Goal: Transaction & Acquisition: Purchase product/service

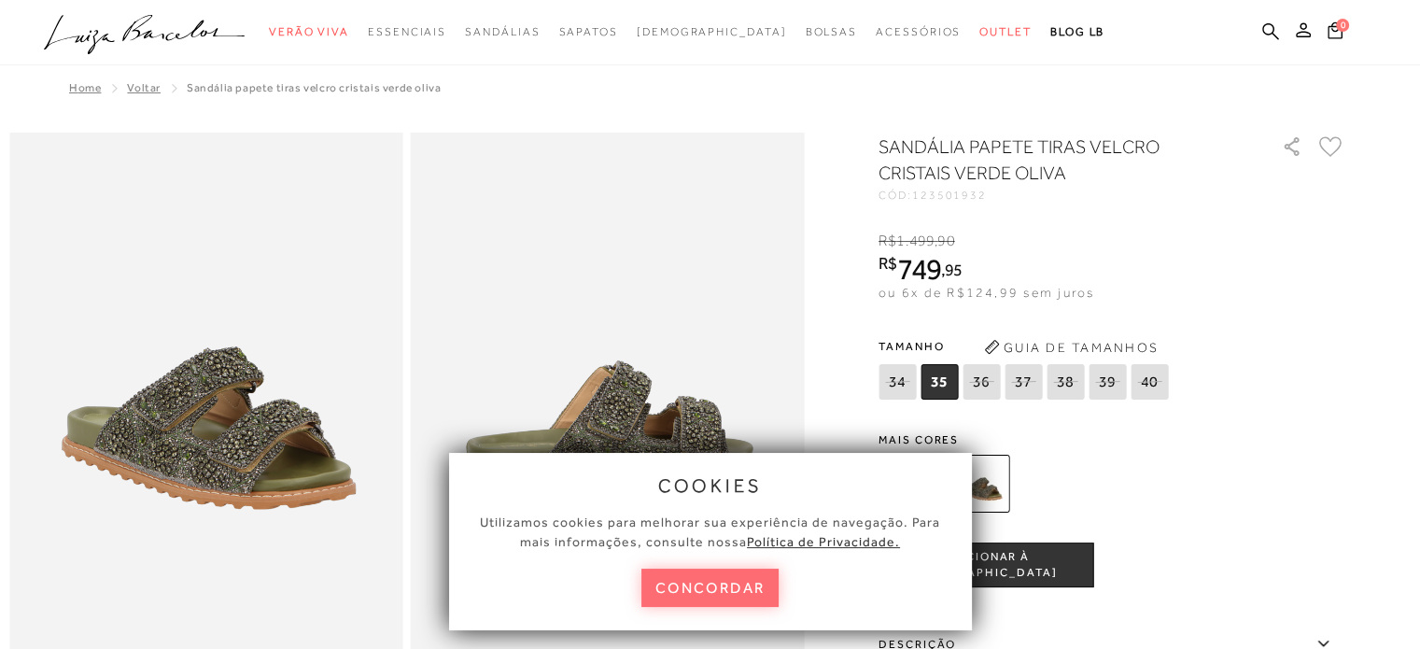
click at [713, 574] on button "concordar" at bounding box center [710, 588] width 138 height 38
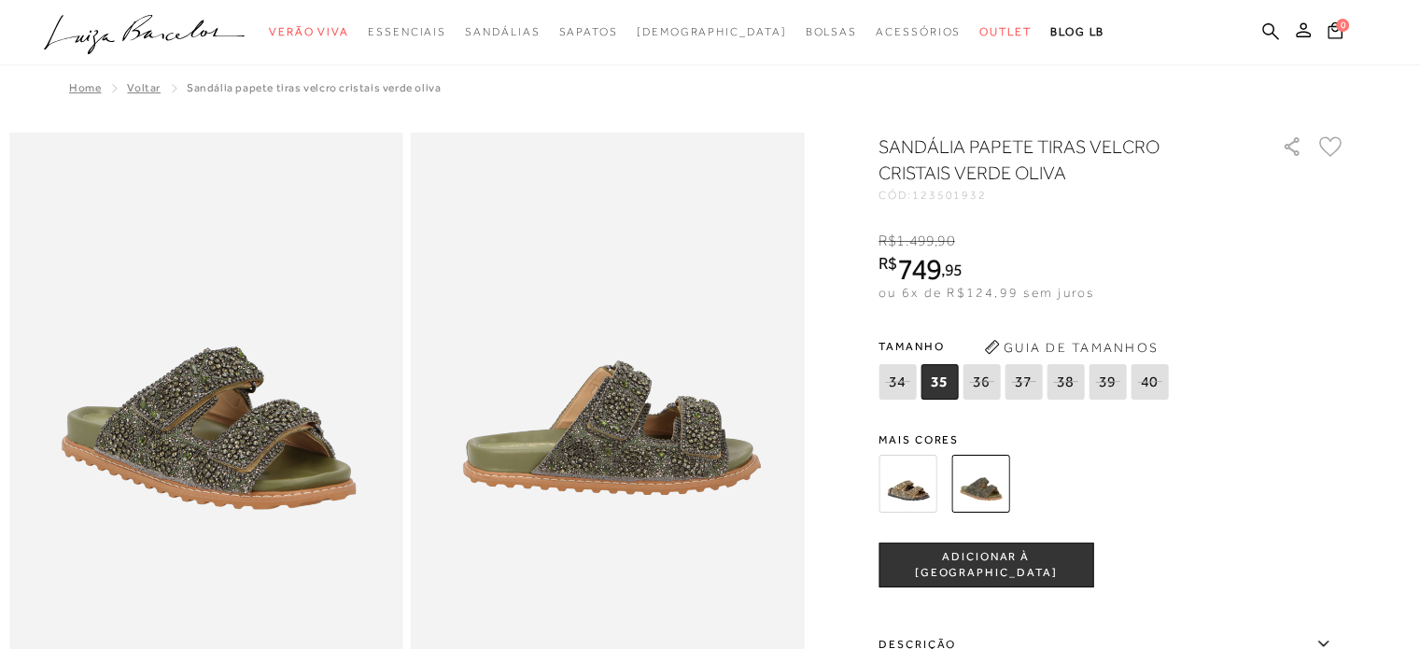
click at [907, 481] on img at bounding box center [908, 484] width 58 height 58
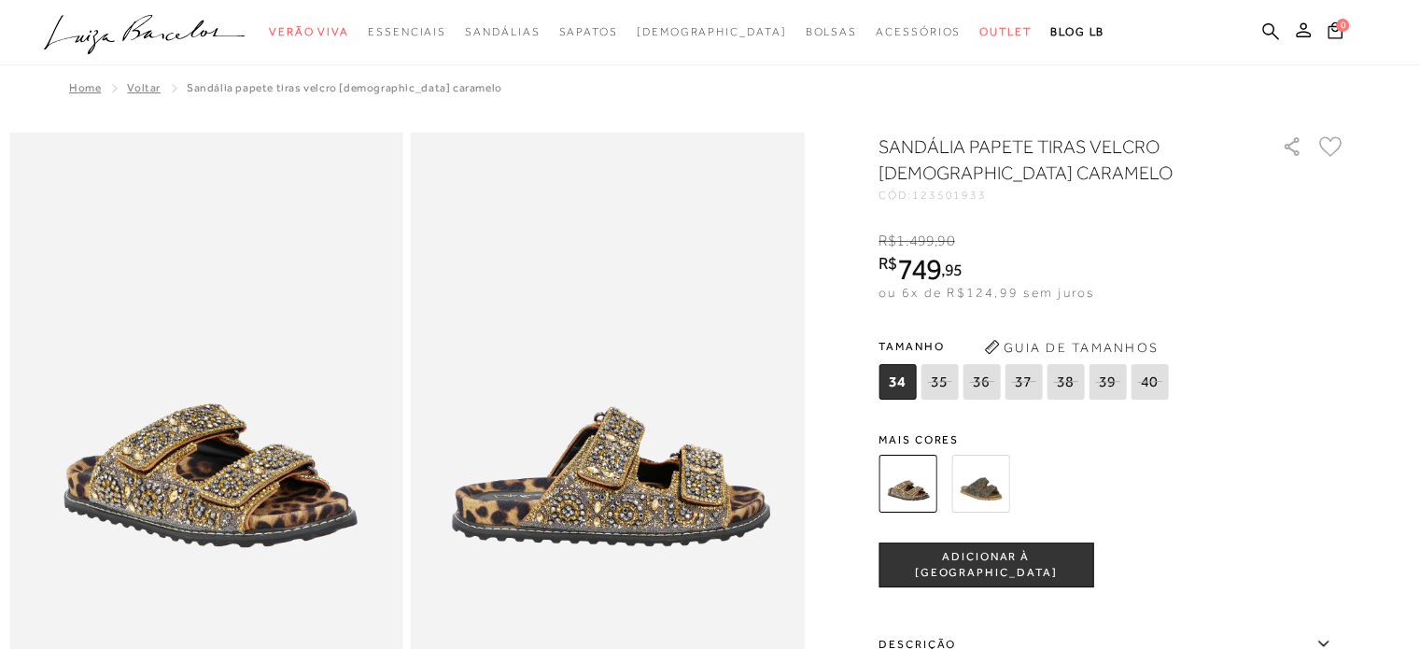
click at [1003, 492] on img at bounding box center [980, 484] width 58 height 58
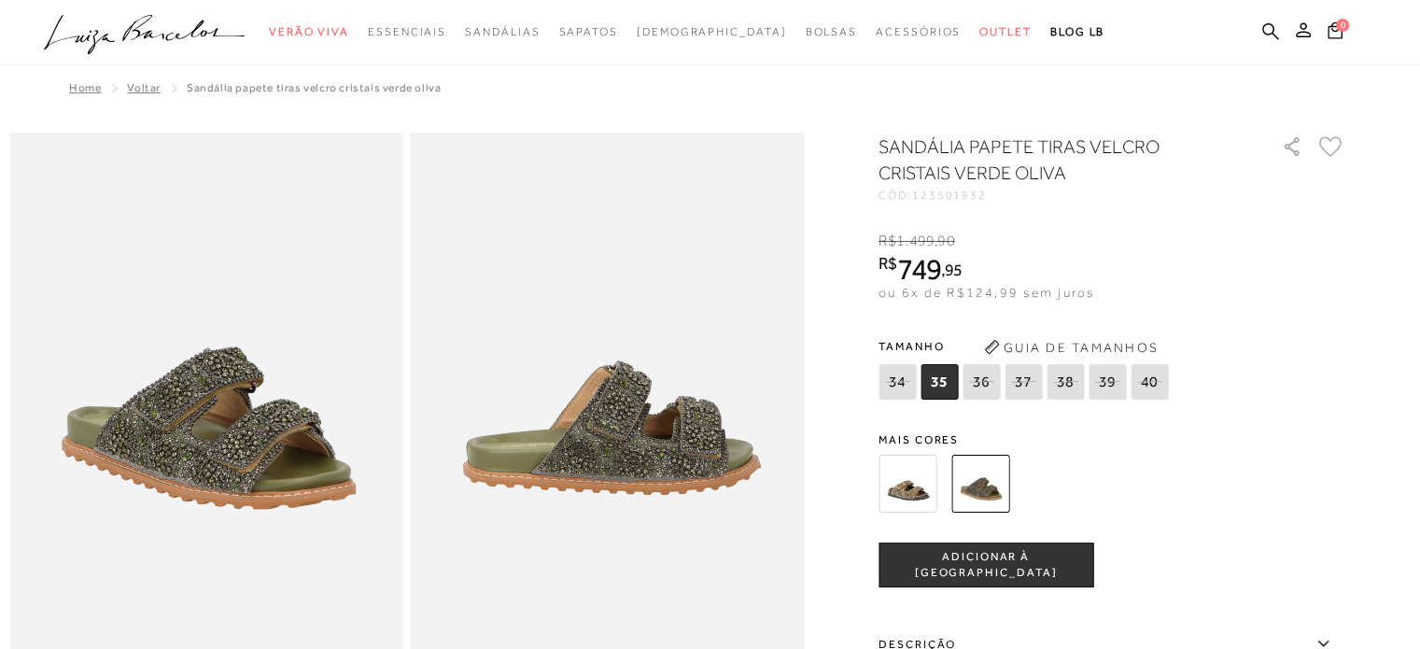
click at [1113, 380] on icon at bounding box center [1107, 381] width 26 height 23
select select
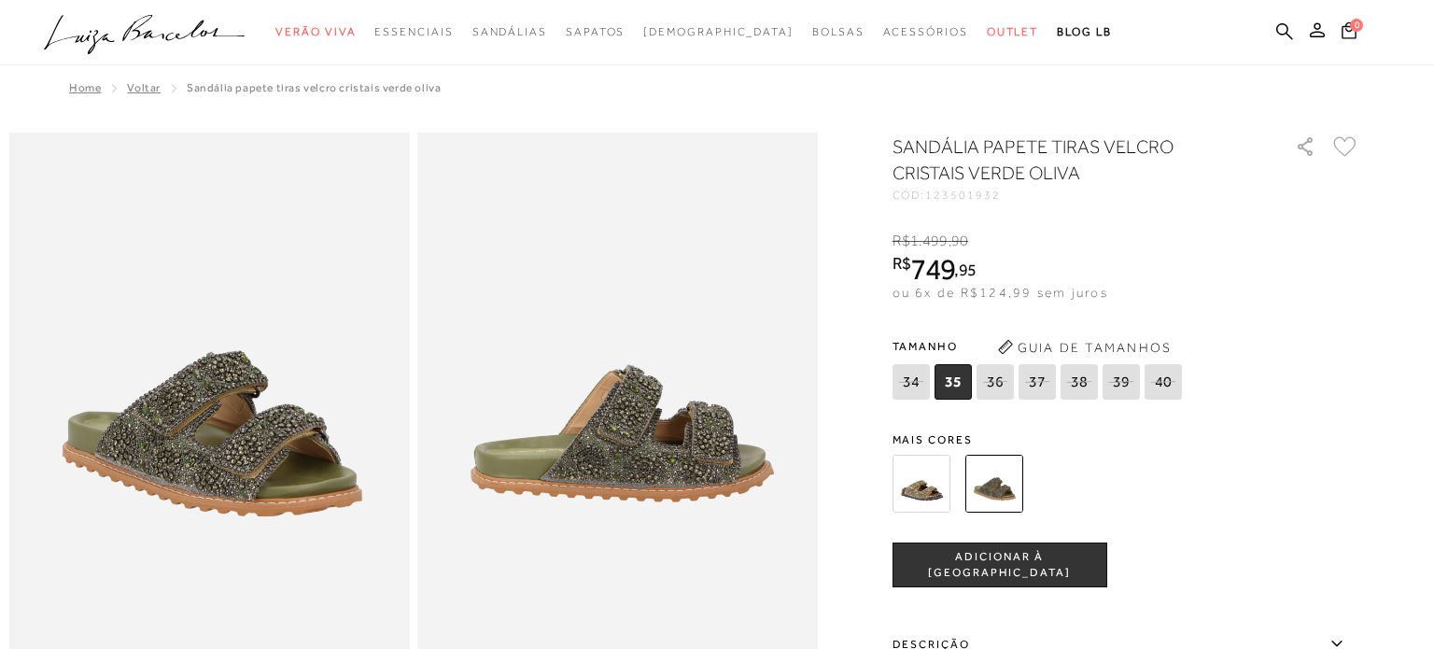
click at [1113, 380] on body "Página de detalhes do produto de SANDÁLIA PAPETE TIRAS VELCRO CRISTAIS VERDE OL…" at bounding box center [717, 358] width 1434 height 717
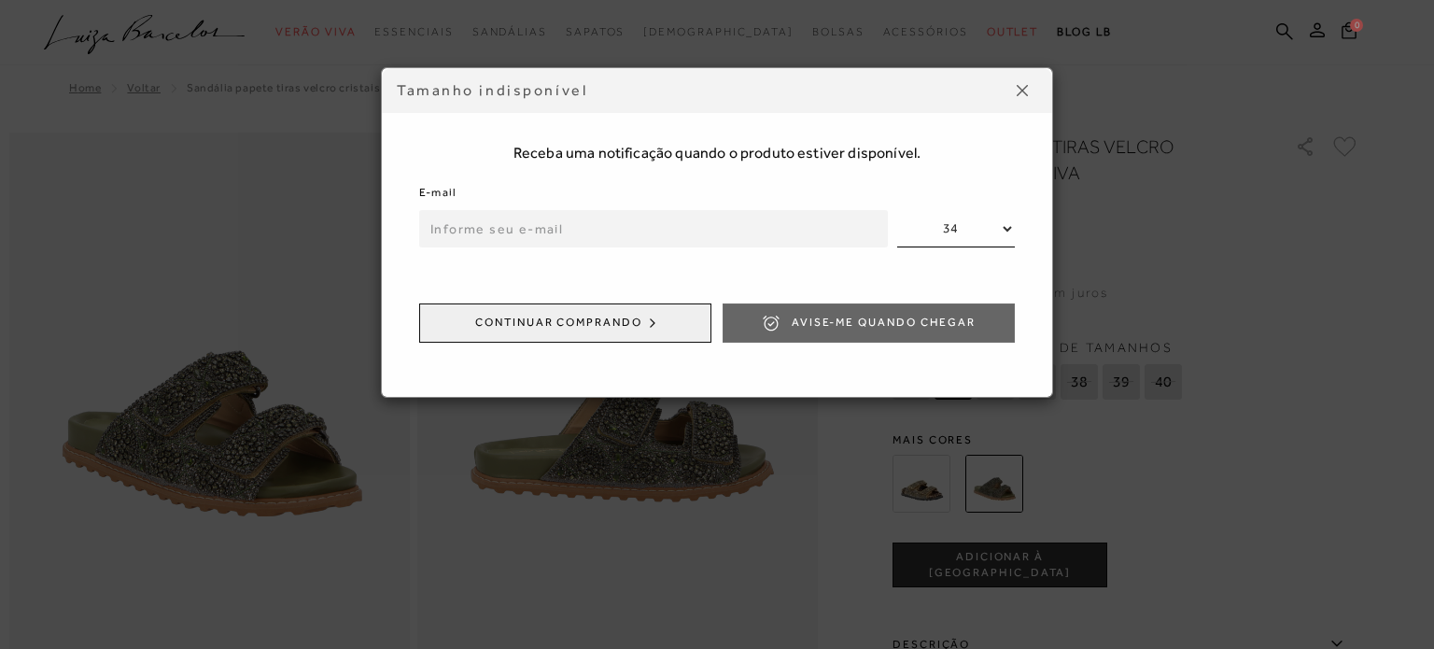
click at [655, 223] on input "email" at bounding box center [653, 228] width 469 height 37
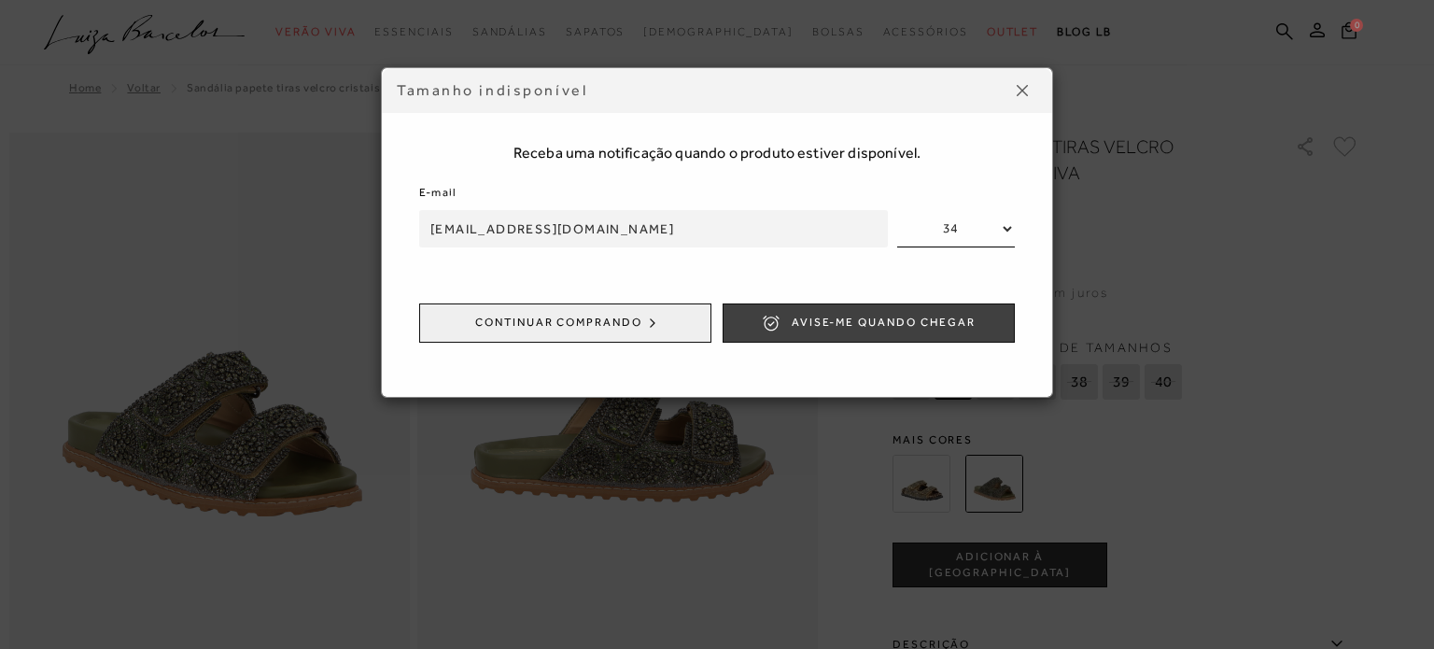
type input "[EMAIL_ADDRESS][DOMAIN_NAME]"
click at [963, 324] on span "Avise-me quando chegar" at bounding box center [884, 323] width 184 height 16
click at [1026, 80] on button at bounding box center [1022, 91] width 30 height 30
